Goal: Register for event/course

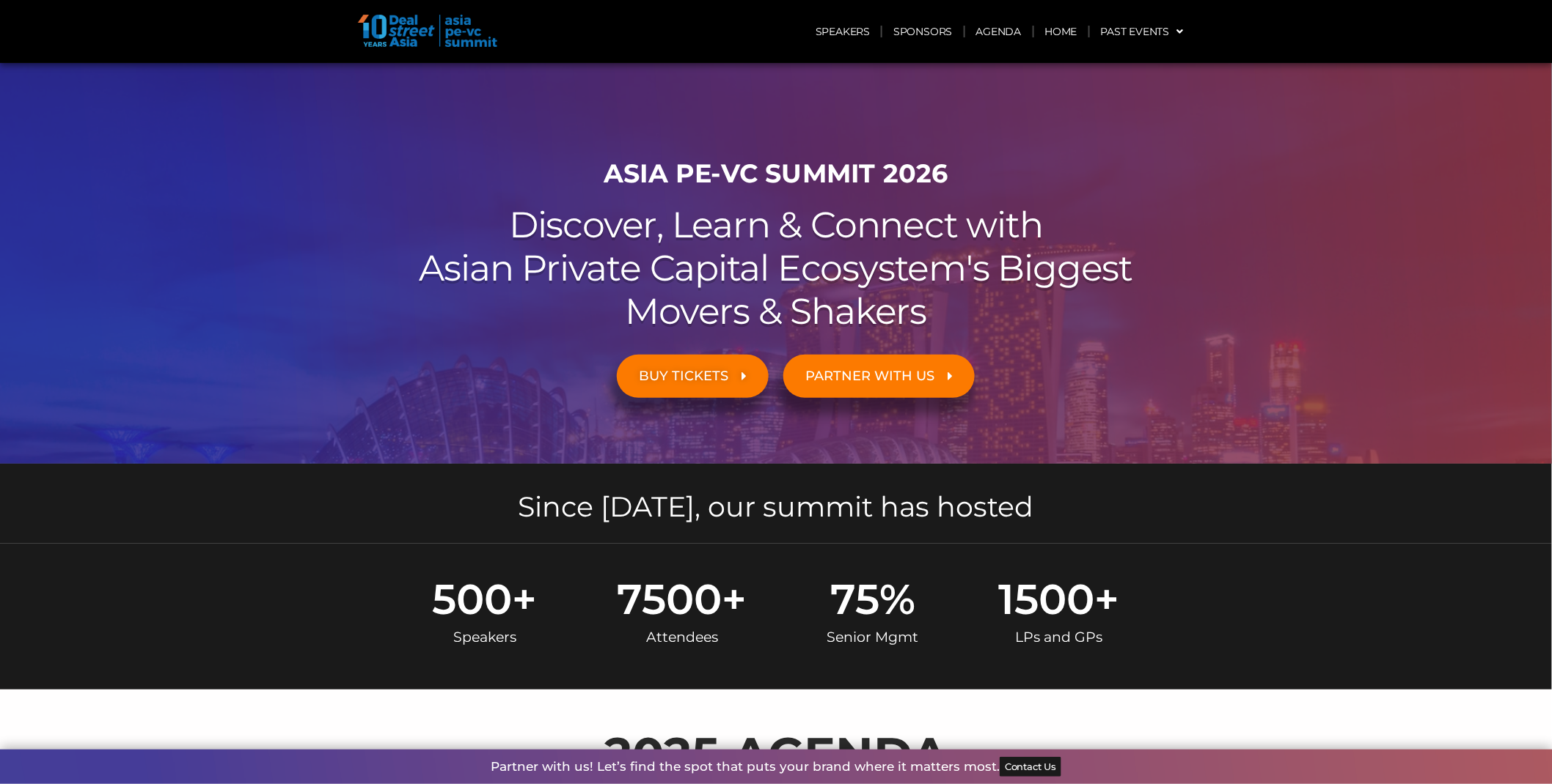
click at [447, 325] on h2 "Discover, Learn & Connect with Asian Private Capital Ecosystem's Biggest Movers…" at bounding box center [776, 268] width 821 height 129
